Goal: Task Accomplishment & Management: Use online tool/utility

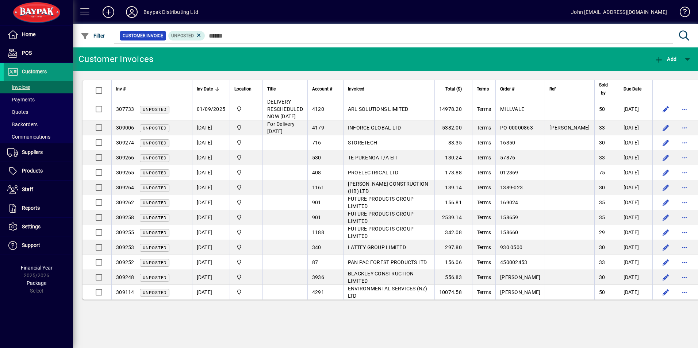
click at [28, 70] on span "Customers" at bounding box center [34, 72] width 25 height 6
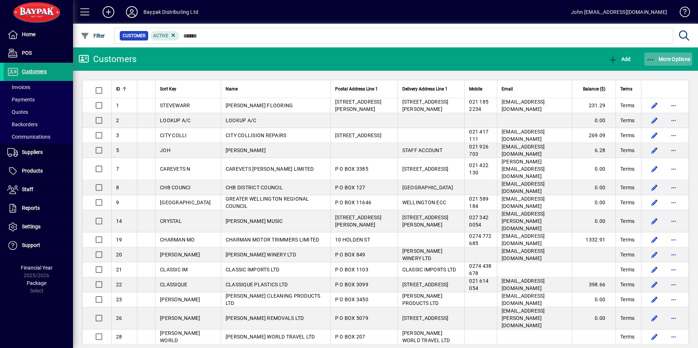
click at [649, 57] on icon "button" at bounding box center [650, 59] width 9 height 7
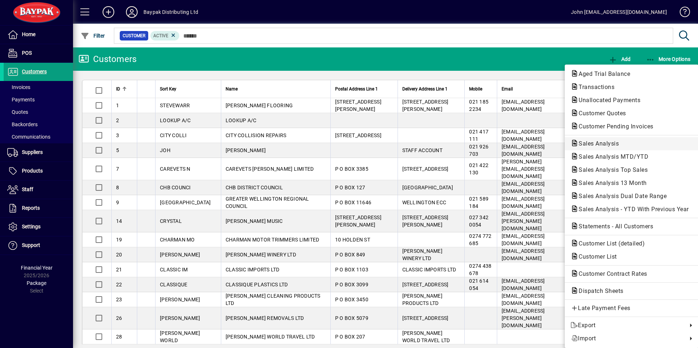
click at [608, 145] on span "Sales Analysis" at bounding box center [597, 143] width 52 height 7
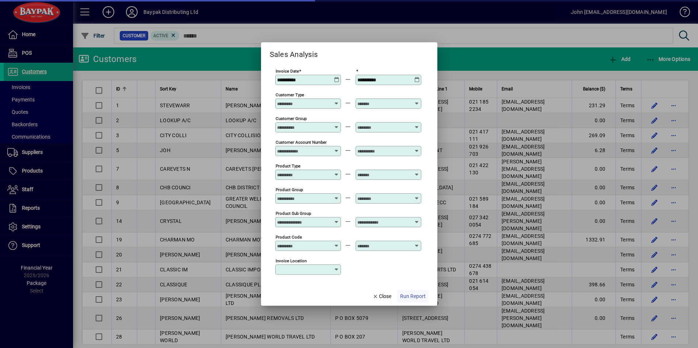
click at [412, 296] on span "Run Report" at bounding box center [413, 297] width 26 height 8
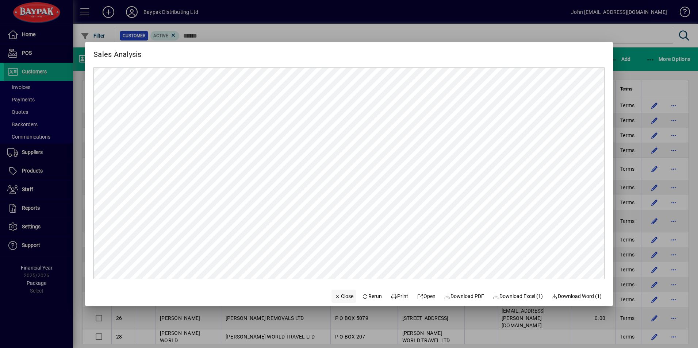
click at [340, 295] on span "Close" at bounding box center [344, 297] width 19 height 8
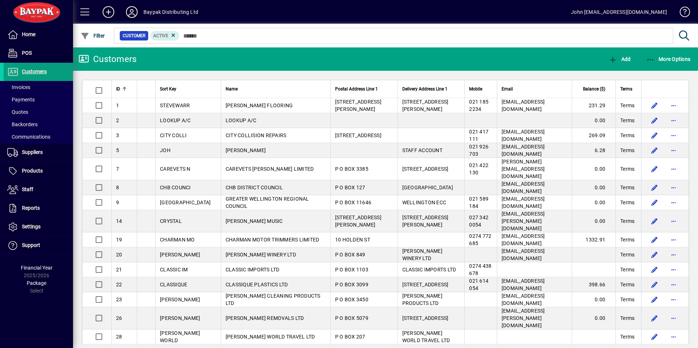
click at [128, 13] on icon at bounding box center [132, 12] width 15 height 12
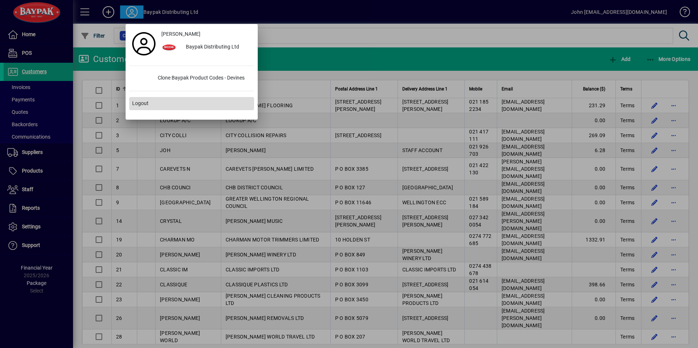
click at [142, 103] on span "Logout" at bounding box center [140, 104] width 16 height 8
